Goal: Transaction & Acquisition: Purchase product/service

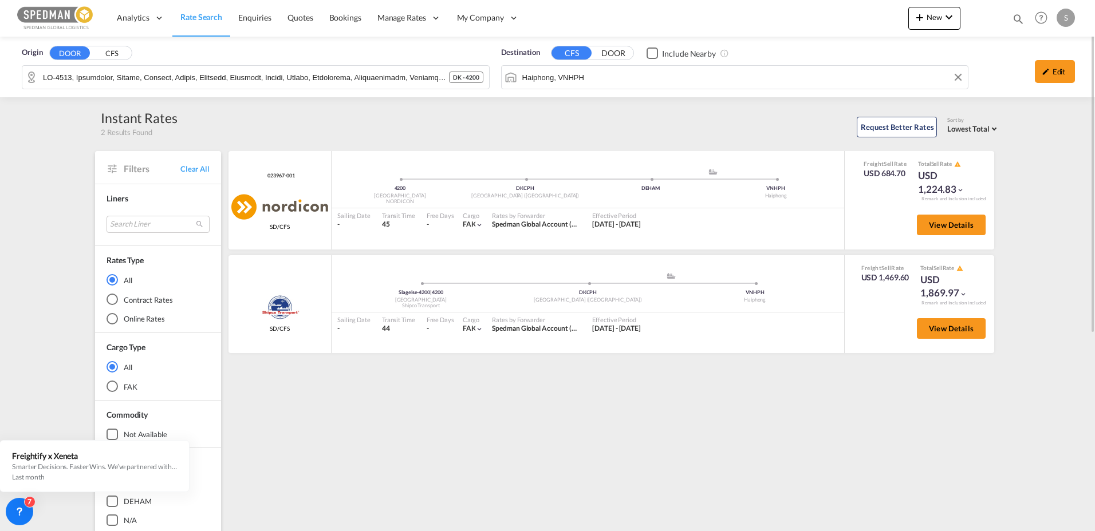
click at [599, 76] on div "Origin DOOR CFS DK - 4200 Destination CFS DOOR Include Nearby Haiphong, VNHPH E…" at bounding box center [547, 67] width 1095 height 61
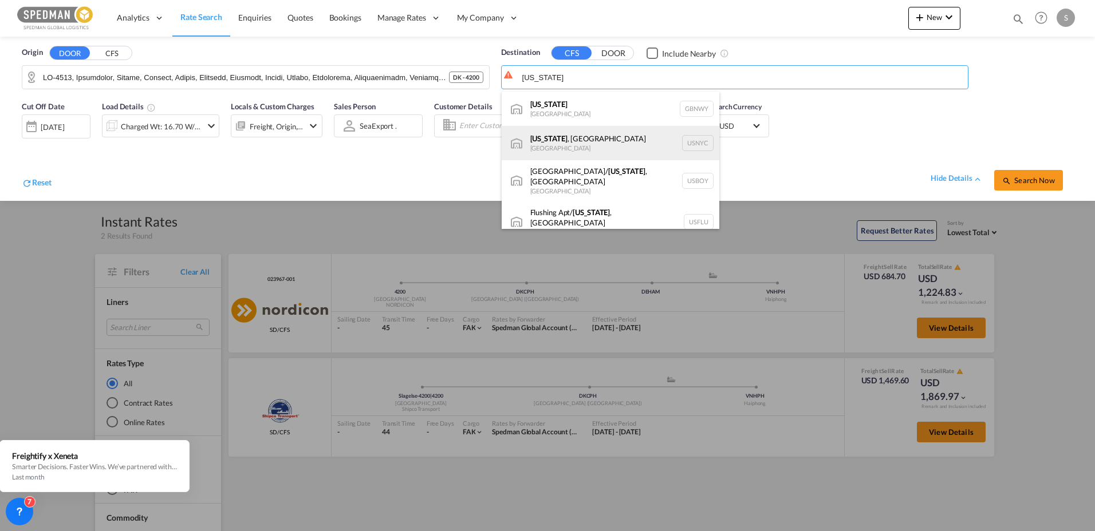
click at [547, 149] on div "[US_STATE] , [GEOGRAPHIC_DATA] [GEOGRAPHIC_DATA] USNYC" at bounding box center [611, 143] width 218 height 34
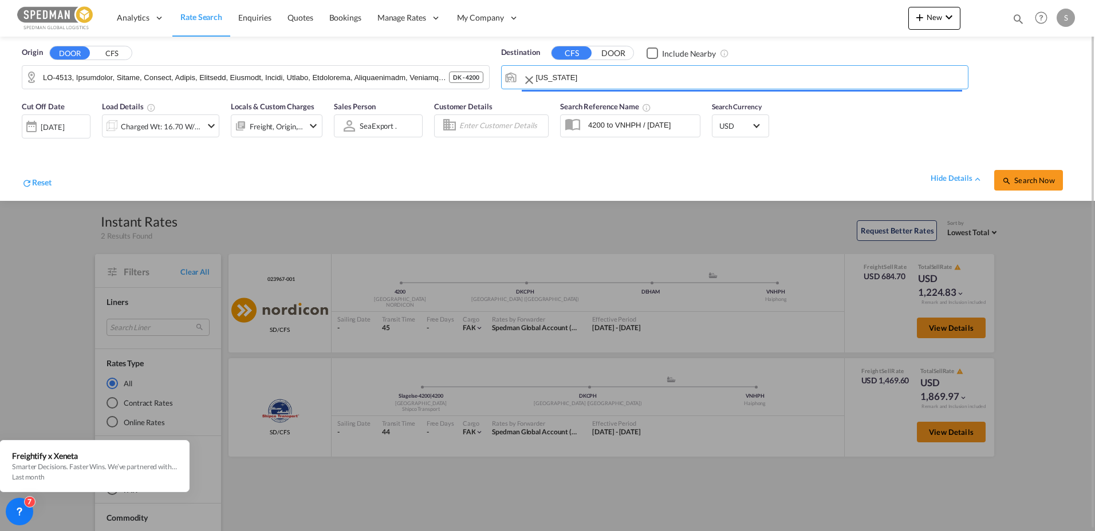
type input "[US_STATE], [GEOGRAPHIC_DATA], USNYC"
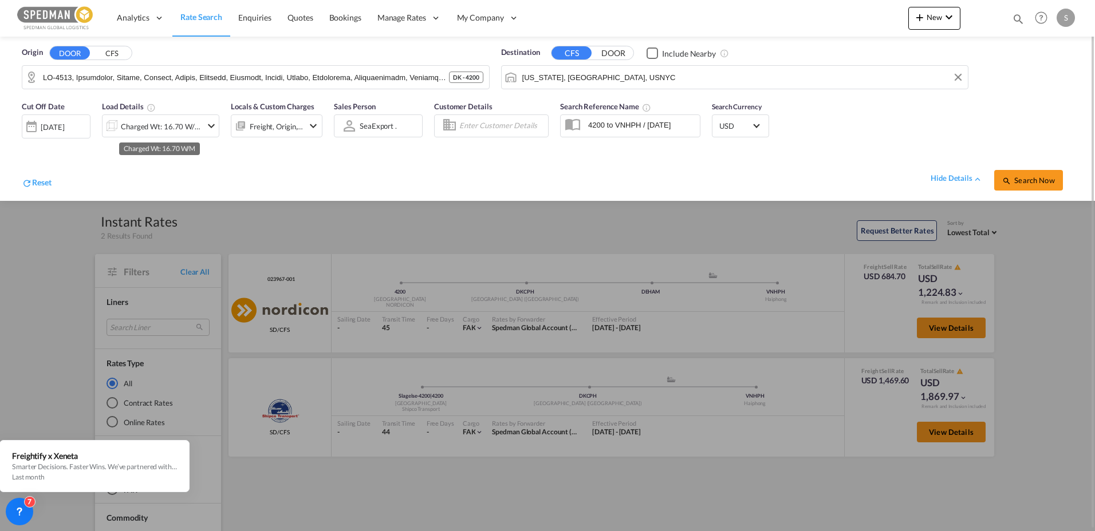
click at [165, 127] on div "Charged Wt: 16.70 W/M" at bounding box center [161, 127] width 81 height 16
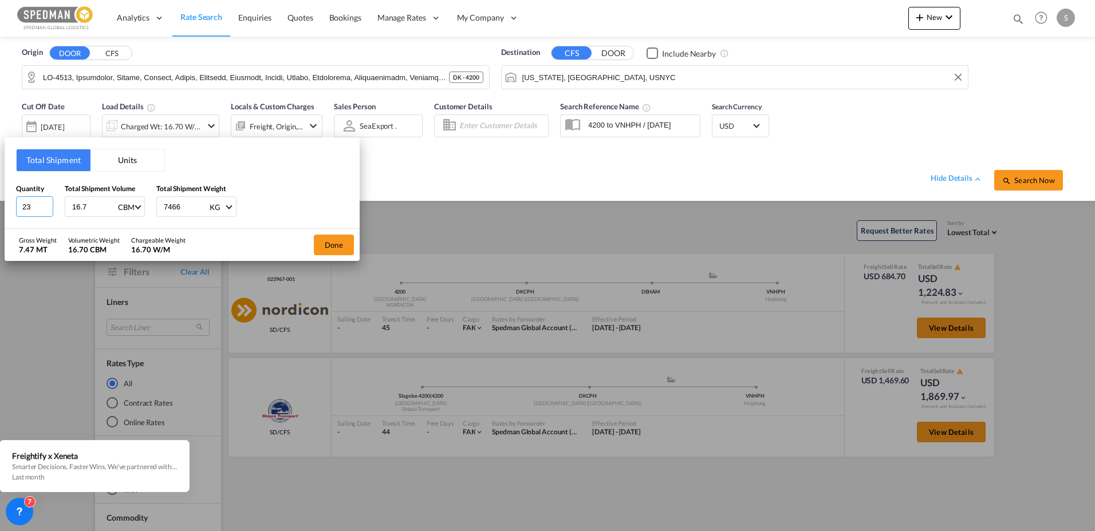
drag, startPoint x: 32, startPoint y: 207, endPoint x: 15, endPoint y: 206, distance: 16.6
click at [15, 206] on div "Total Shipment Units Quantity 23 Total Shipment Volume 16.7 CBM CBM CFT Total S…" at bounding box center [182, 183] width 355 height 92
type input "5"
type input "2"
type input "500"
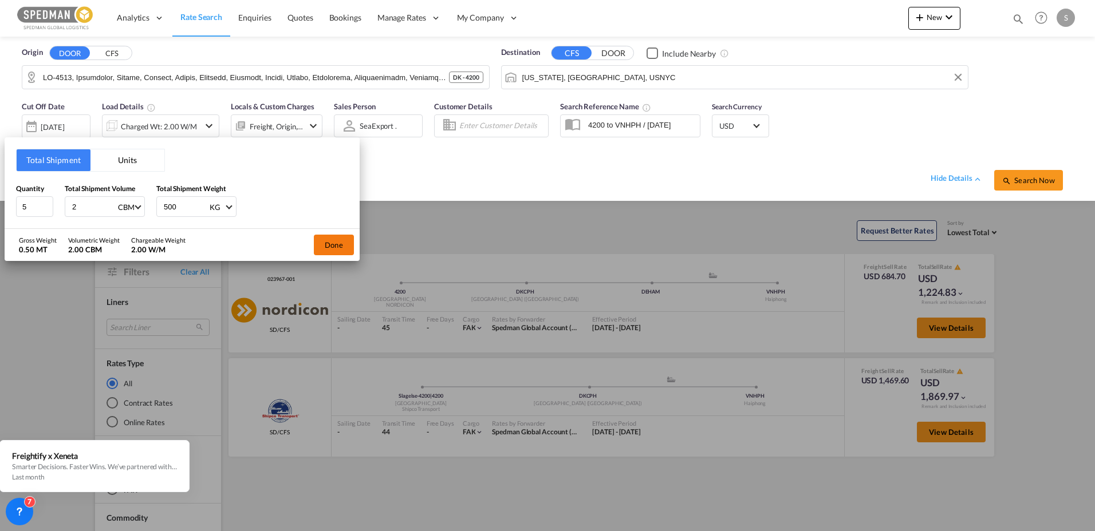
click at [328, 242] on button "Done" at bounding box center [334, 245] width 40 height 21
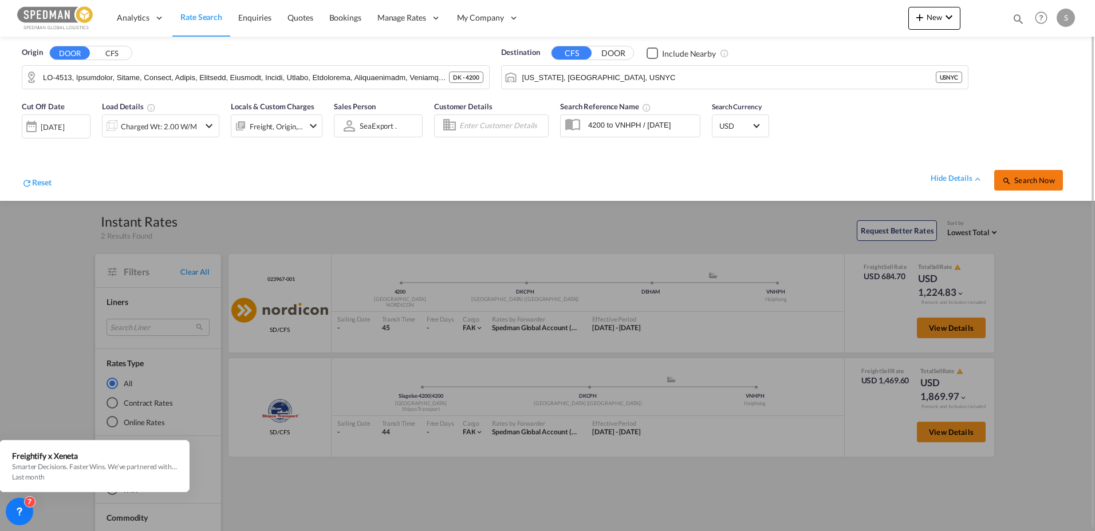
click at [1015, 180] on span "Search Now" at bounding box center [1028, 180] width 52 height 9
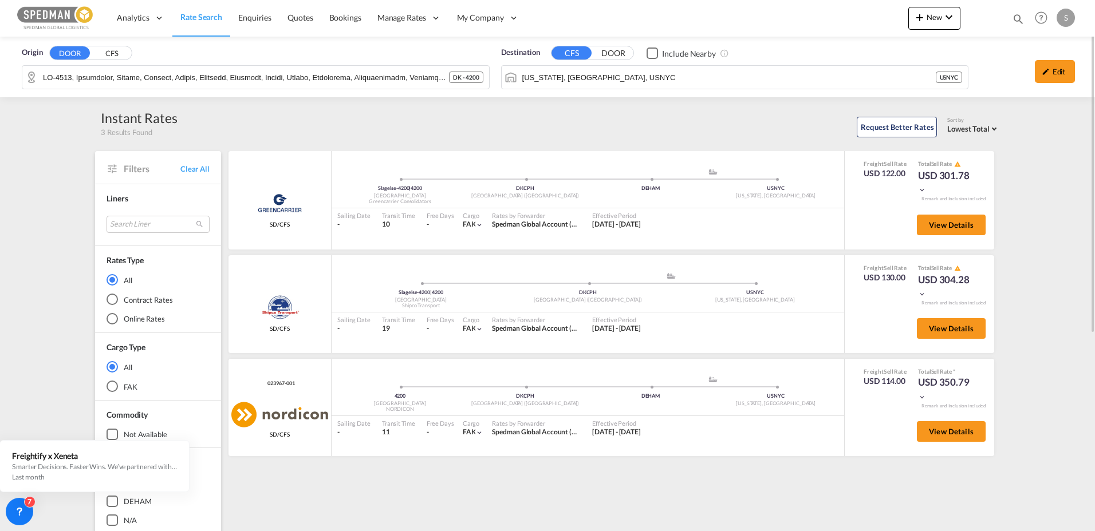
click at [598, 518] on div "Greencarrier Consolidators SD/CFS added by you Slagelse-4200 | 4200 Denmark Gre…" at bounding box center [613, 494] width 773 height 687
click at [1045, 80] on div "Edit" at bounding box center [1055, 71] width 40 height 23
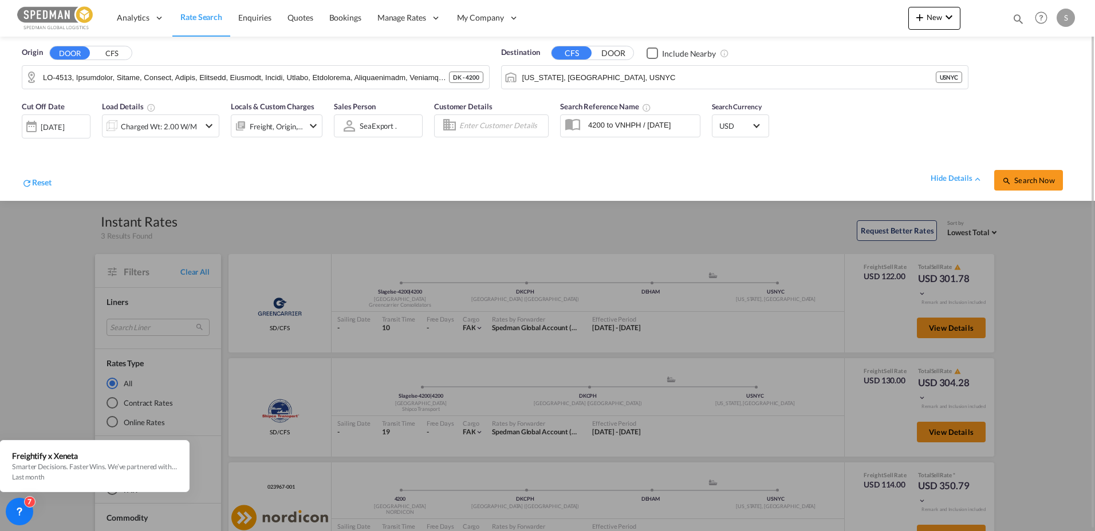
click at [520, 127] on input "Enter Customer Details" at bounding box center [501, 125] width 85 height 17
click at [357, 127] on div at bounding box center [349, 126] width 18 height 20
click at [285, 129] on div "Freight, Origin, Destination" at bounding box center [277, 127] width 54 height 16
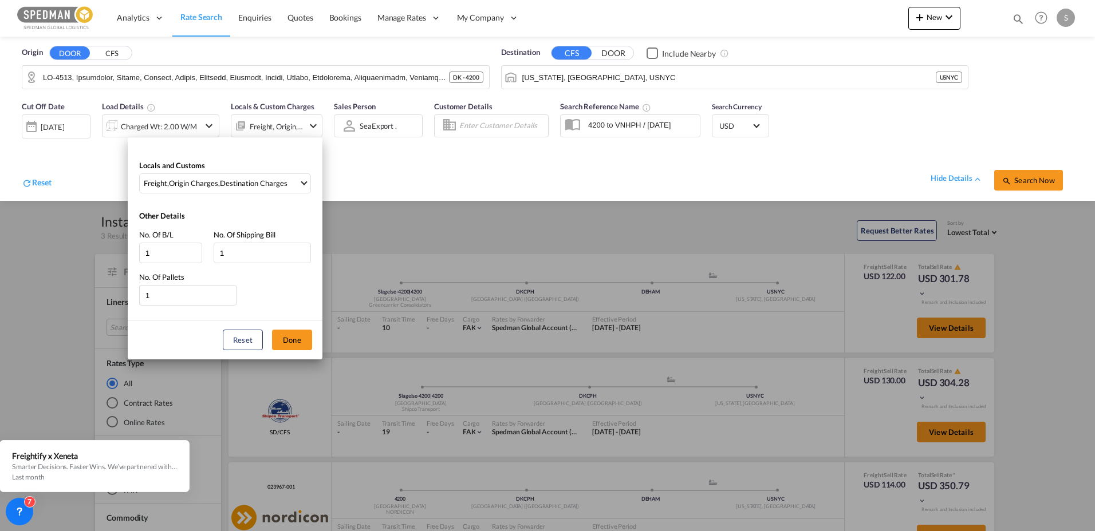
click at [47, 119] on div "Locals and Customs Freight , Origin Charges , Destination Charges Clear All Sel…" at bounding box center [547, 265] width 1095 height 531
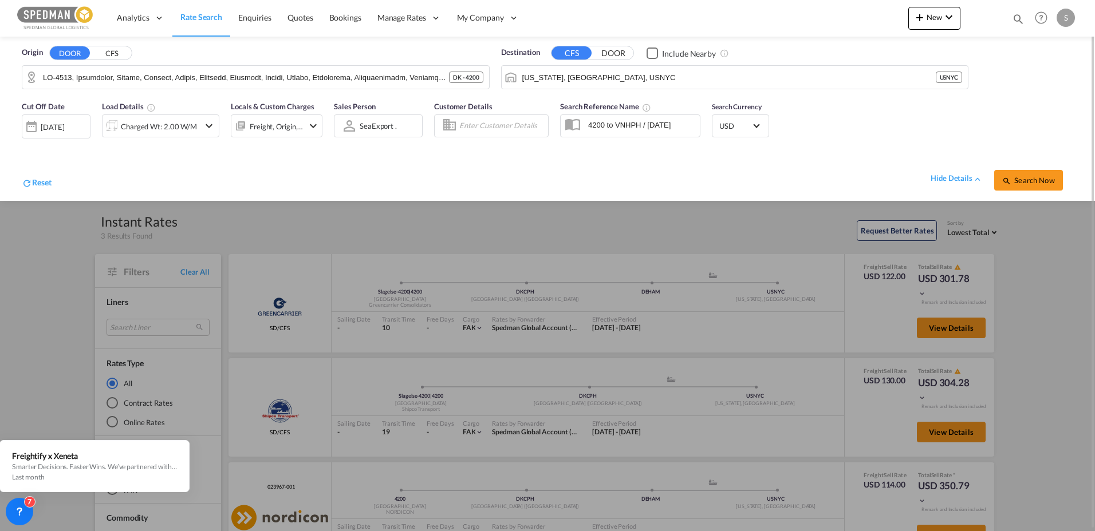
click at [1070, 247] on div at bounding box center [547, 265] width 1095 height 531
